Goal: Navigation & Orientation: Find specific page/section

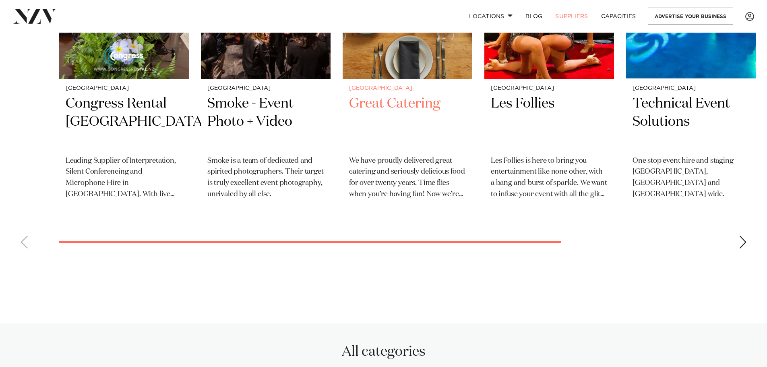
scroll to position [282, 0]
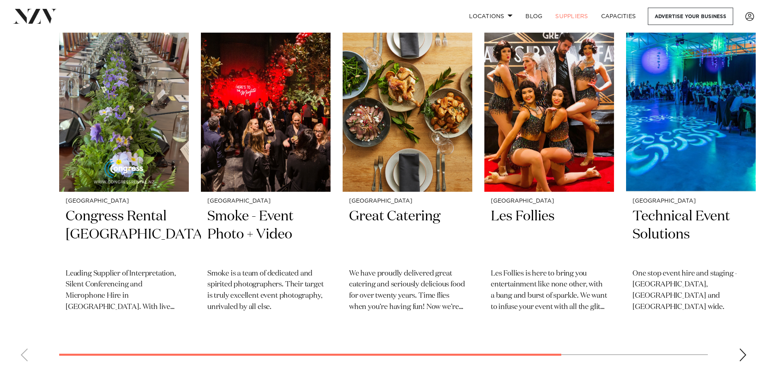
click at [741, 353] on div "Next slide" at bounding box center [743, 354] width 8 height 13
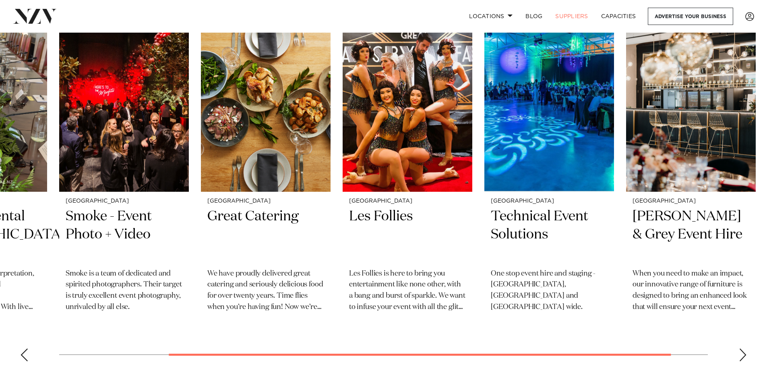
click at [741, 353] on div "Next slide" at bounding box center [743, 354] width 8 height 13
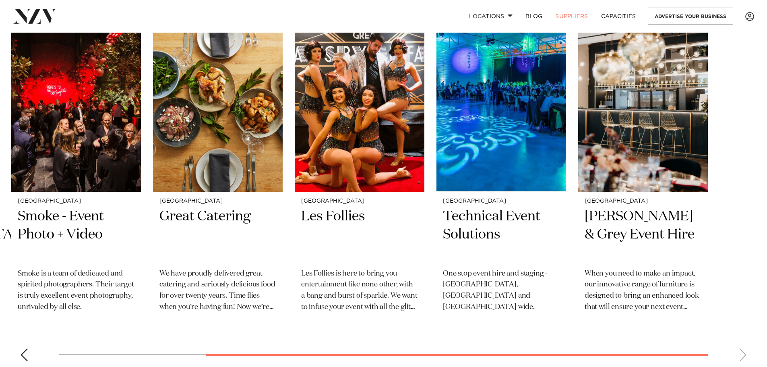
click at [25, 353] on div "Previous slide" at bounding box center [24, 354] width 8 height 13
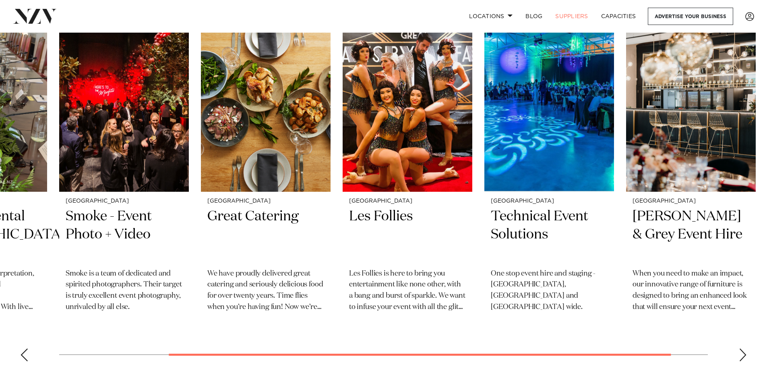
click at [25, 353] on div "Previous slide" at bounding box center [24, 354] width 8 height 13
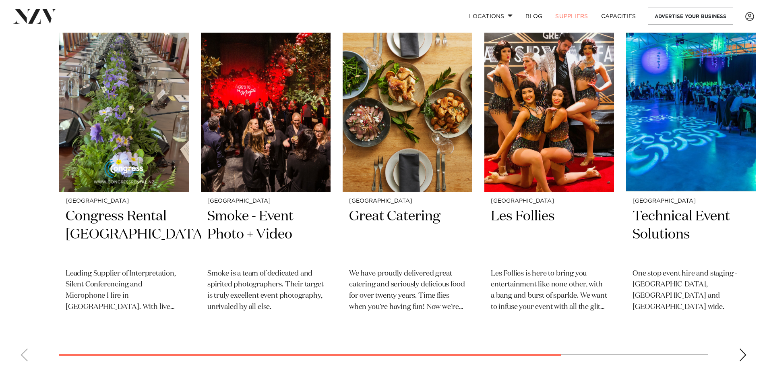
click at [25, 353] on swiper-container "Wellington Congress Rental New Zealand Leading Supplier of Interpretation, Sile…" at bounding box center [383, 193] width 767 height 350
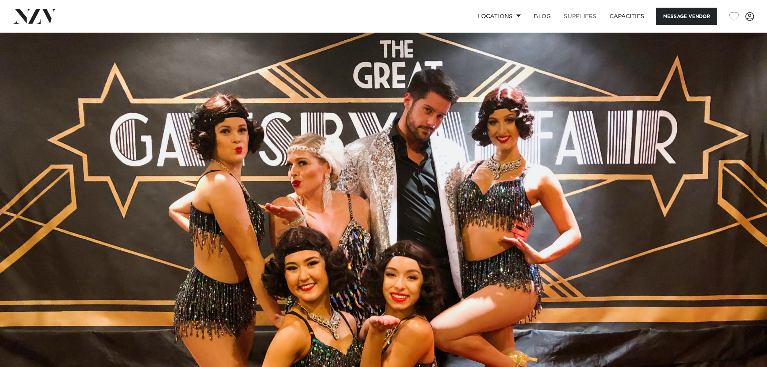
click at [579, 16] on link "SUPPLIERS" at bounding box center [579, 16] width 45 height 17
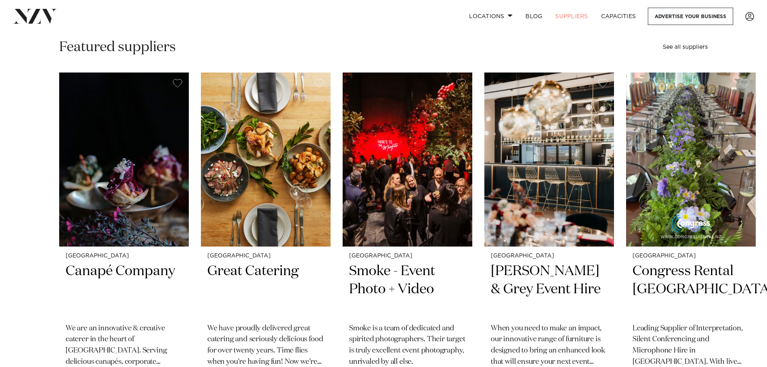
scroll to position [241, 0]
